Goal: Understand process/instructions: Learn how to perform a task or action

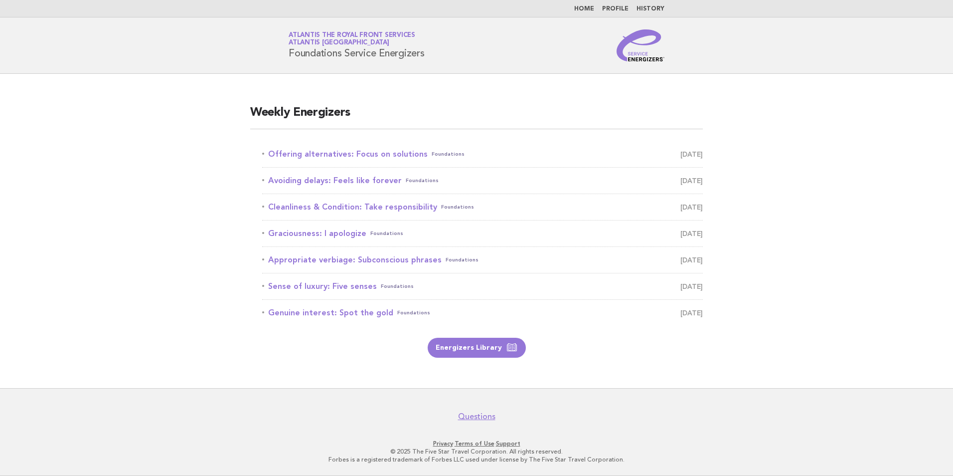
click at [586, 8] on link "Home" at bounding box center [584, 9] width 20 height 6
click at [409, 156] on link "Offering alternatives: Focus on solutions Foundations [DATE]" at bounding box center [482, 154] width 441 height 14
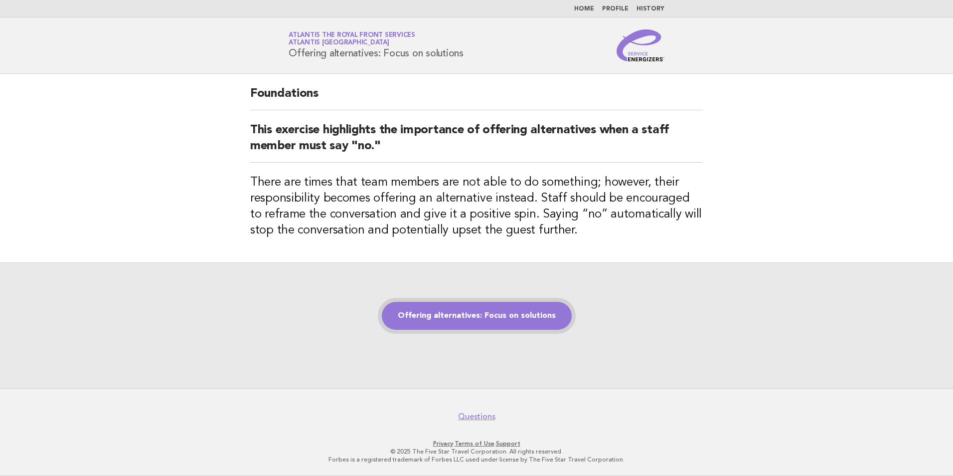
click at [470, 311] on link "Offering alternatives: Focus on solutions" at bounding box center [477, 316] width 190 height 28
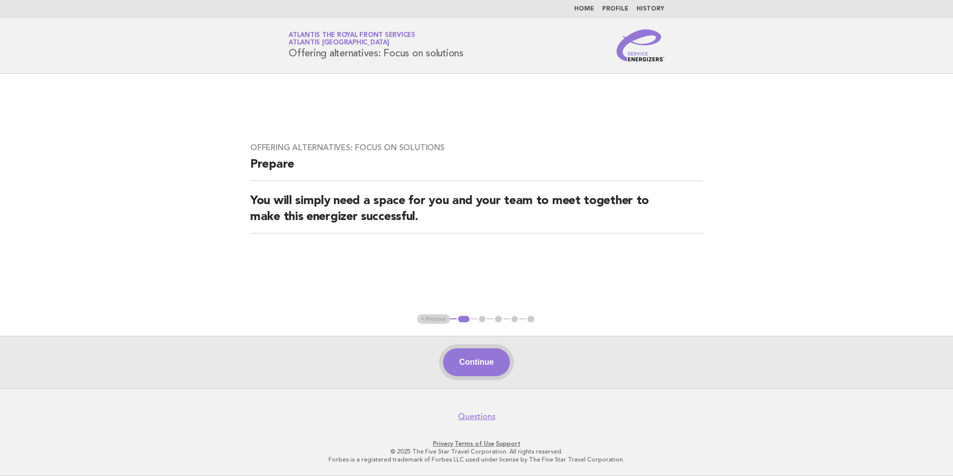
click at [483, 362] on button "Continue" at bounding box center [476, 362] width 66 height 28
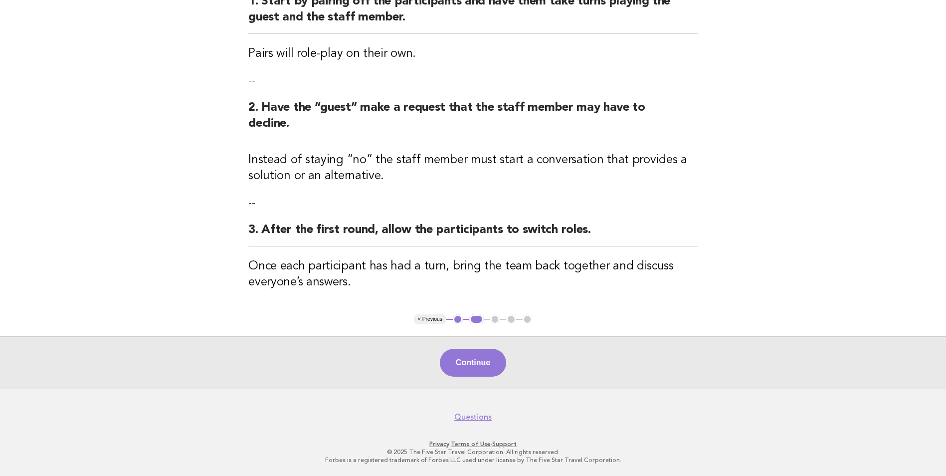
click at [483, 362] on button "Continue" at bounding box center [473, 362] width 66 height 28
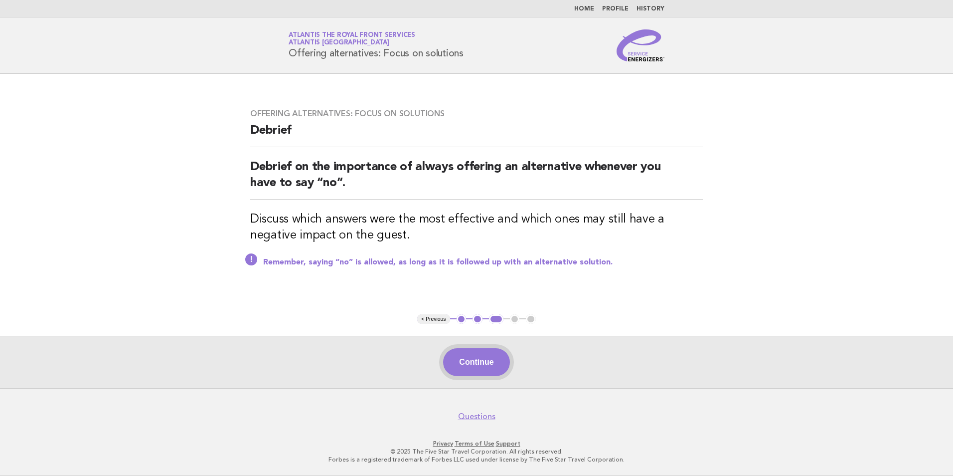
click at [471, 370] on button "Continue" at bounding box center [476, 362] width 66 height 28
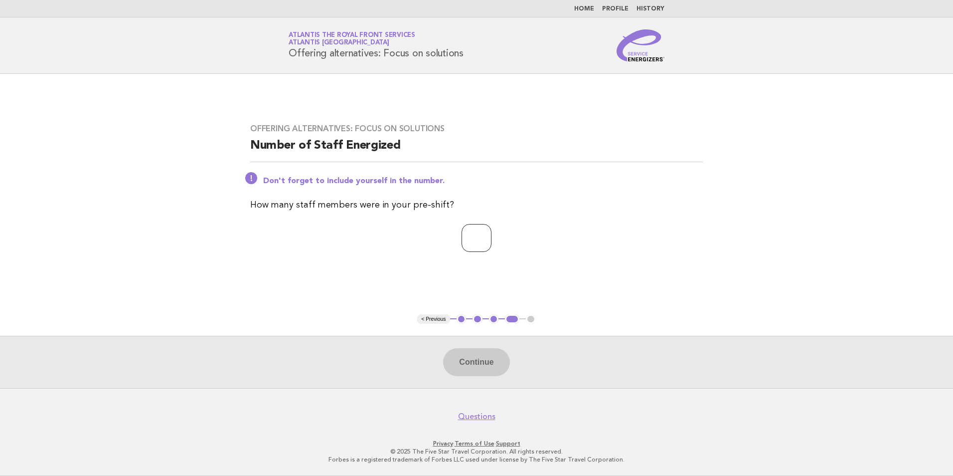
click at [473, 237] on input "number" at bounding box center [477, 238] width 30 height 28
type input "**"
click at [482, 362] on button "Continue" at bounding box center [476, 362] width 66 height 28
